Goal: Find specific page/section: Find specific page/section

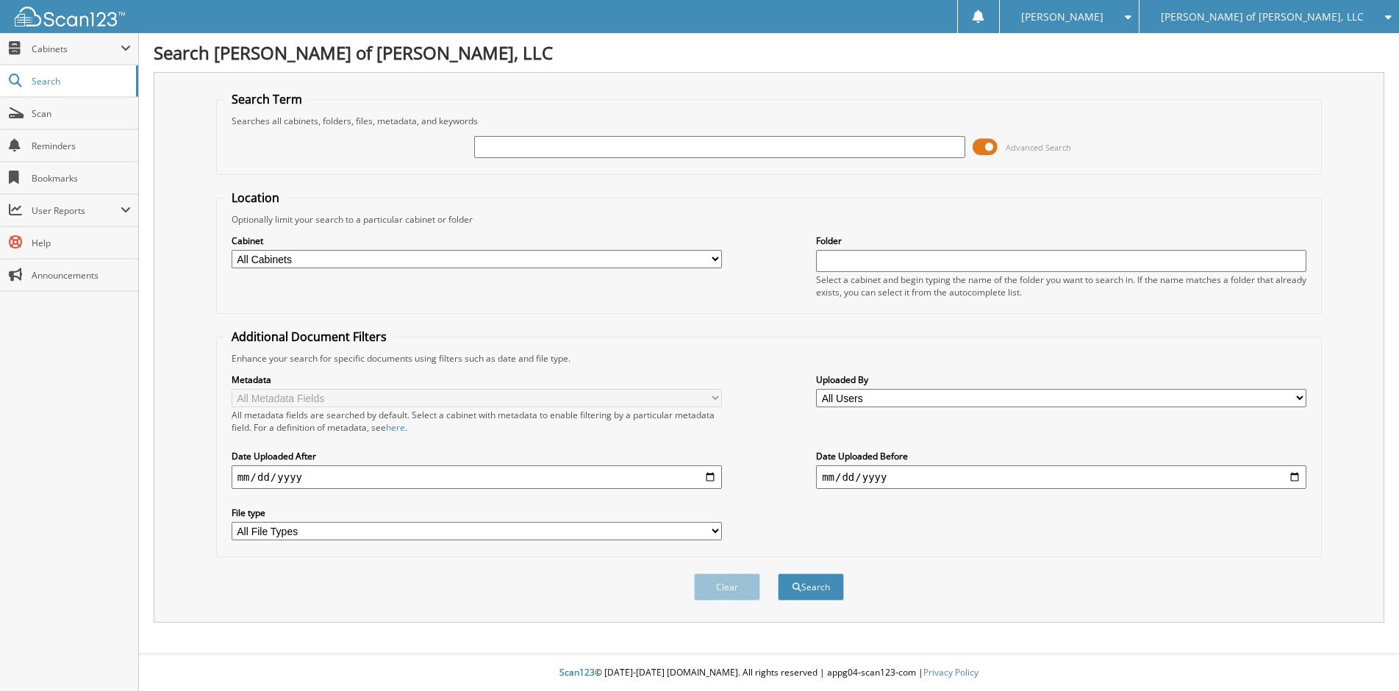
click at [1290, 17] on span "[PERSON_NAME] of [PERSON_NAME], LLC" at bounding box center [1262, 16] width 203 height 9
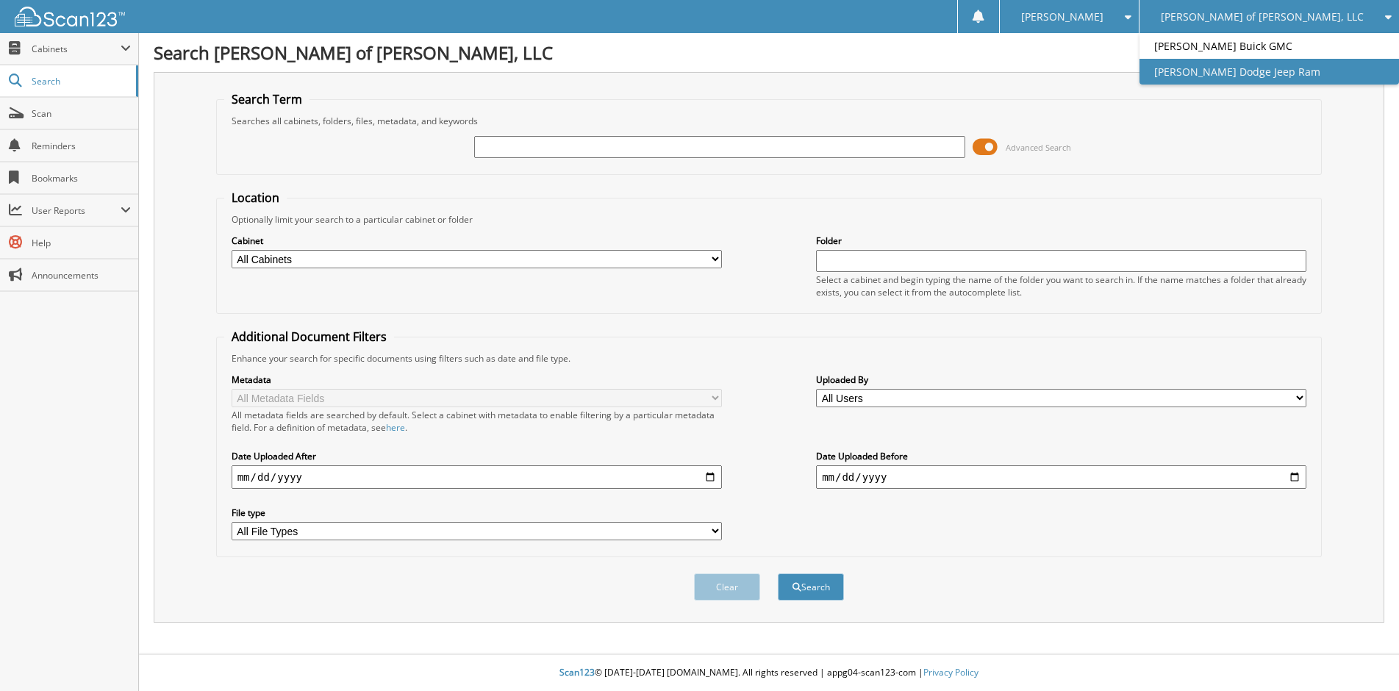
click at [1279, 71] on link "[PERSON_NAME] Dodge Jeep Ram" at bounding box center [1268, 72] width 259 height 26
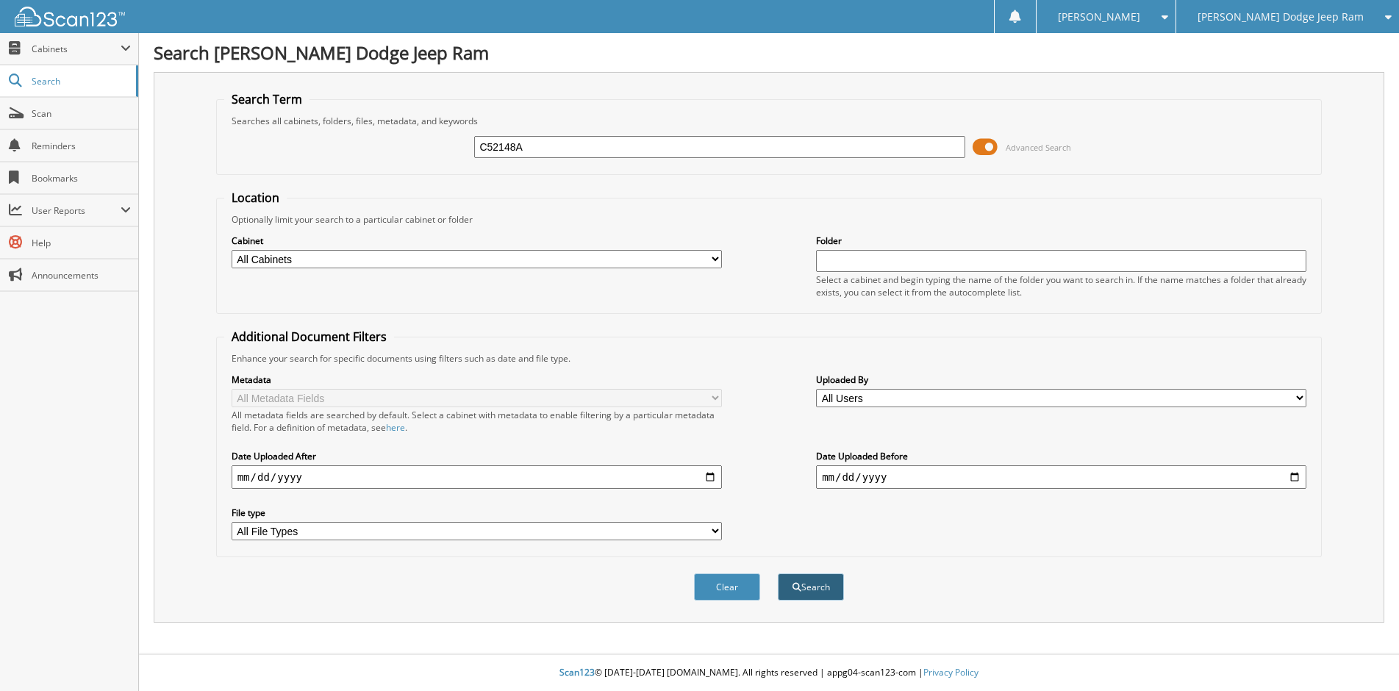
type input "C52148A"
click at [793, 585] on span "submit" at bounding box center [796, 587] width 9 height 9
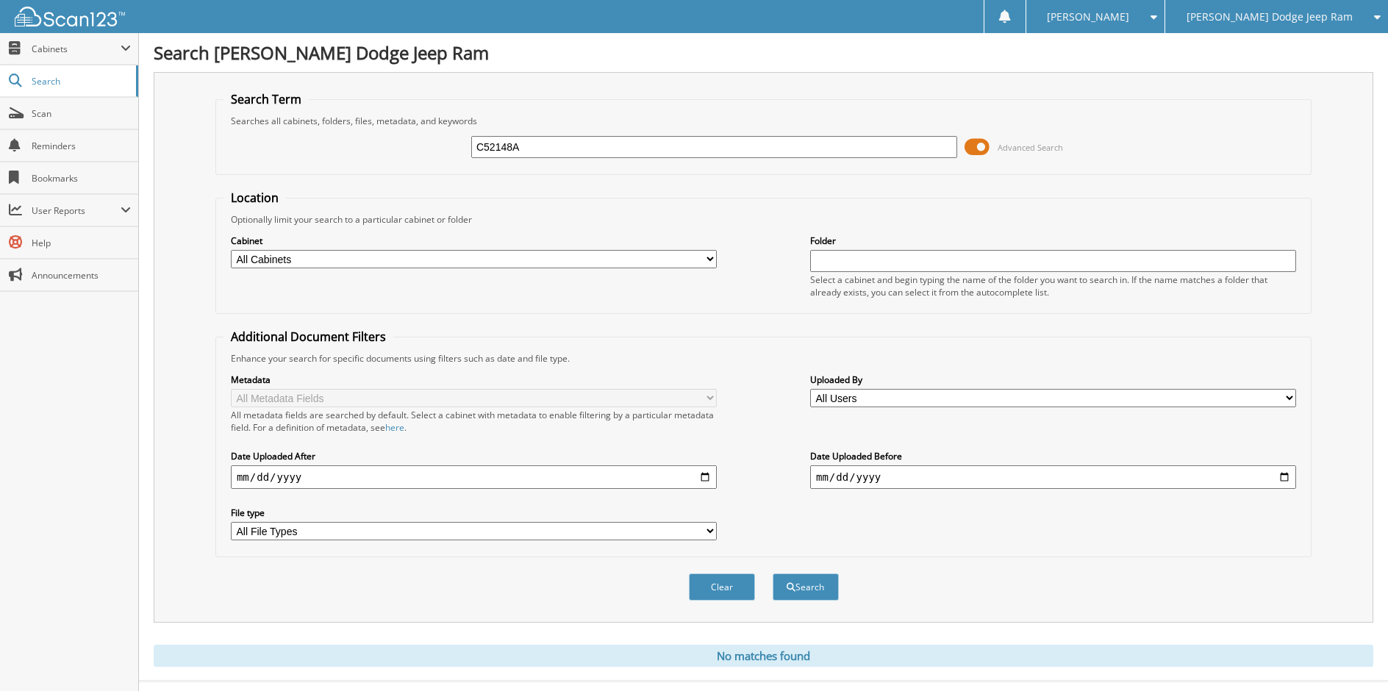
scroll to position [28, 0]
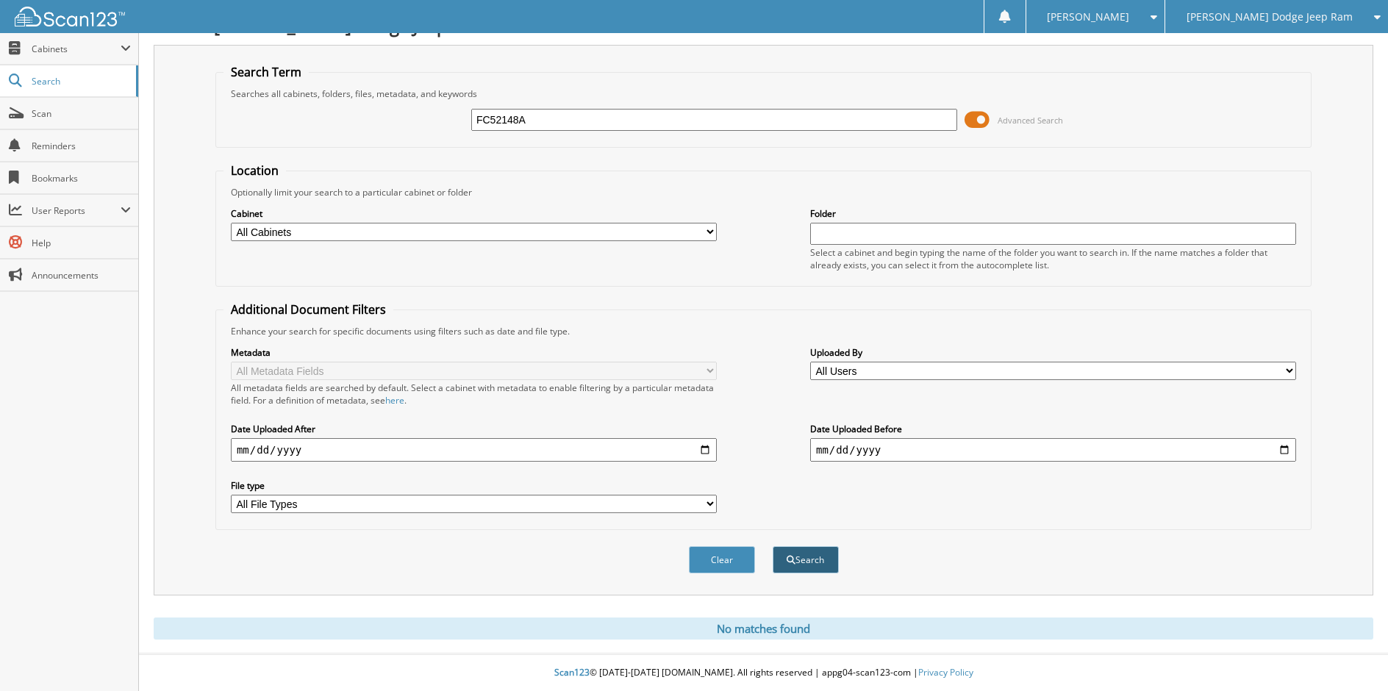
type input "FC52148A"
click at [789, 553] on button "Search" at bounding box center [806, 559] width 66 height 27
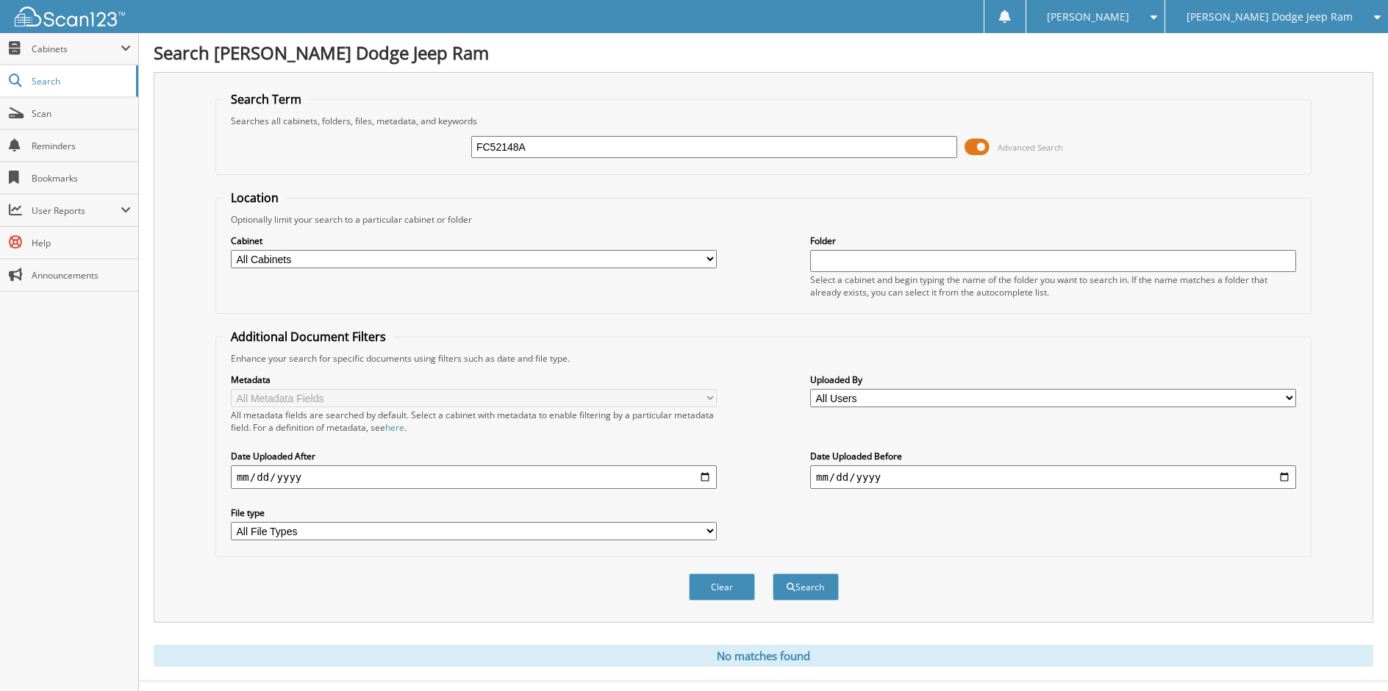
click at [1277, 18] on span "[PERSON_NAME] Dodge Jeep Ram" at bounding box center [1269, 16] width 166 height 9
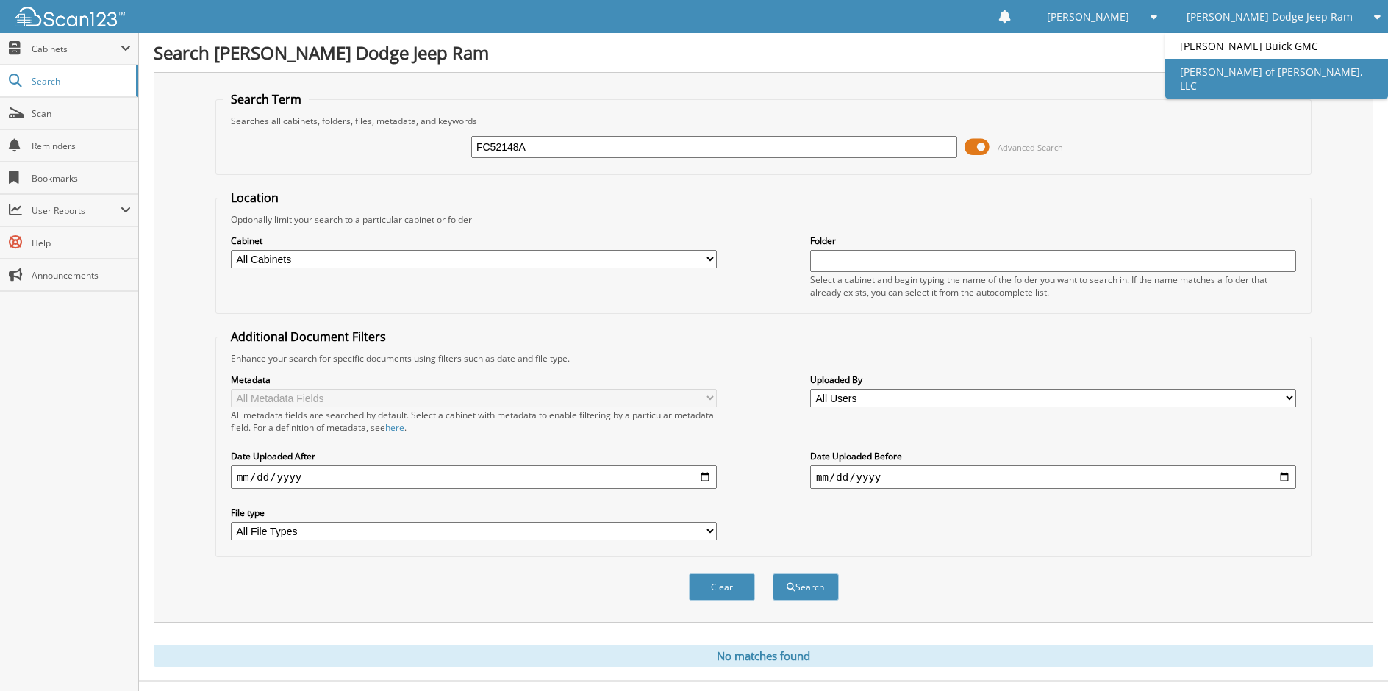
click at [1247, 70] on link "[PERSON_NAME] of [PERSON_NAME], LLC" at bounding box center [1276, 79] width 223 height 40
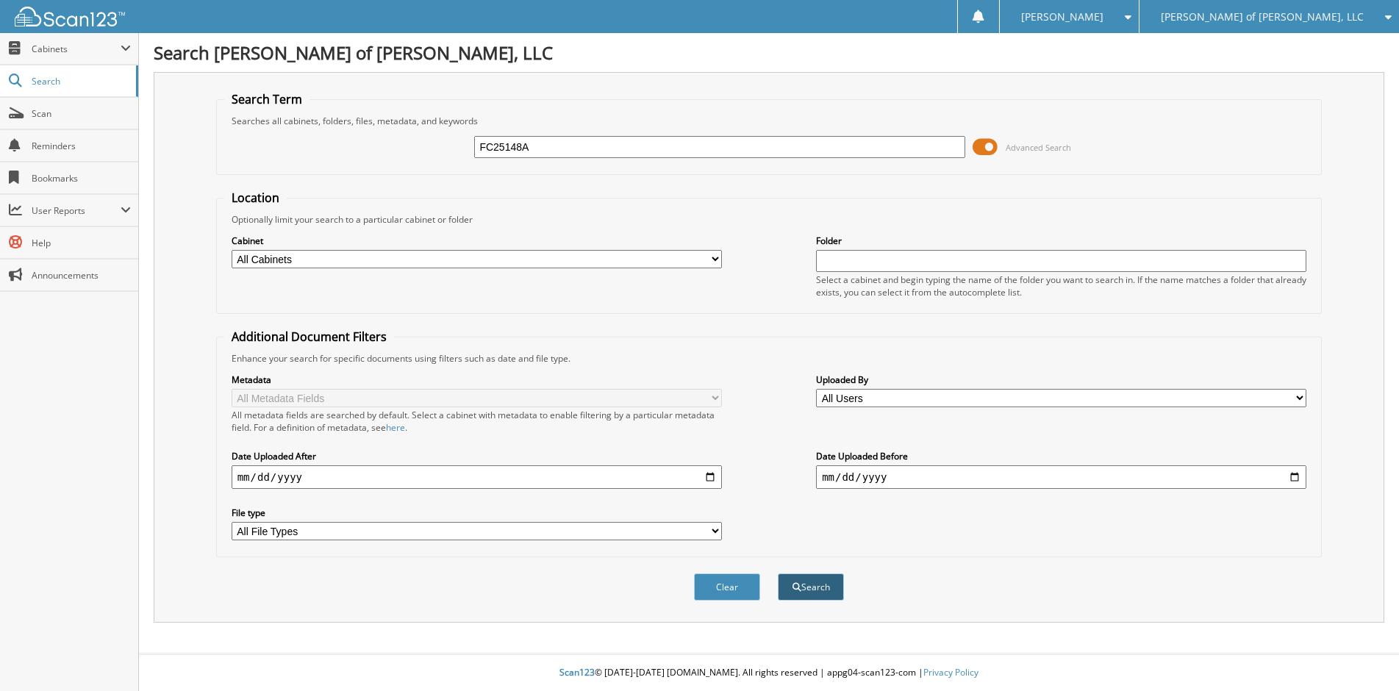
type input "FC25148A"
click at [811, 577] on button "Search" at bounding box center [811, 586] width 66 height 27
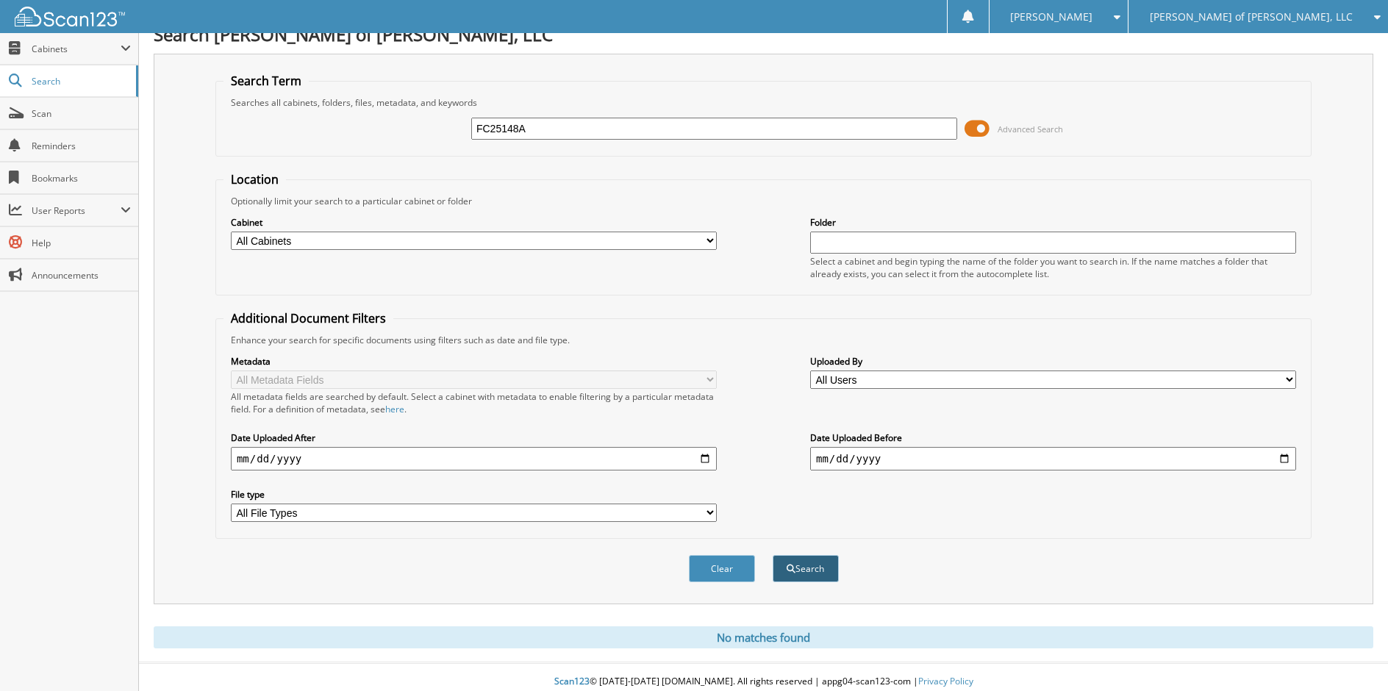
scroll to position [28, 0]
